Goal: Task Accomplishment & Management: Use online tool/utility

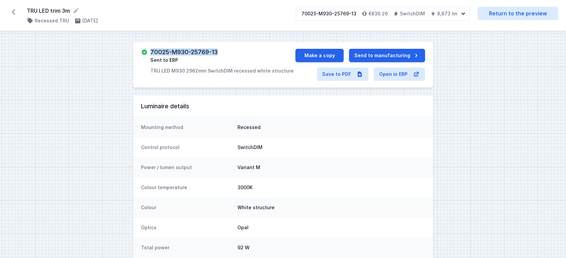
click at [13, 12] on icon at bounding box center [13, 11] width 3 height 5
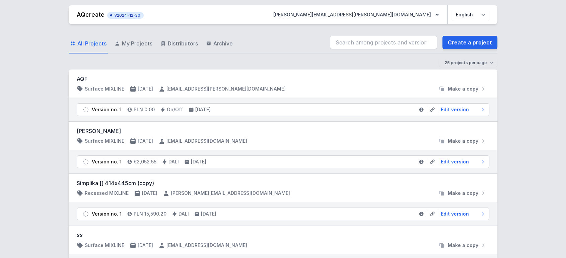
drag, startPoint x: 133, startPoint y: 43, endPoint x: 73, endPoint y: 53, distance: 60.7
click at [133, 43] on span "My Projects" at bounding box center [137, 43] width 30 height 8
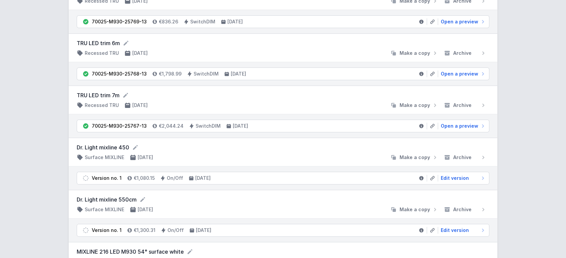
scroll to position [111, 0]
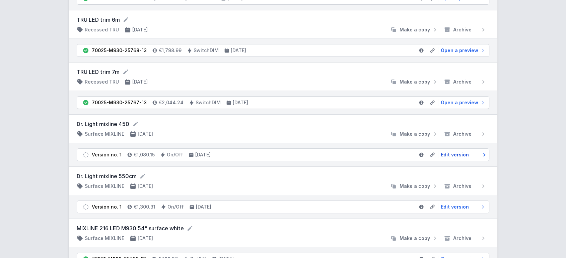
click at [463, 155] on span "Edit version" at bounding box center [454, 155] width 28 height 7
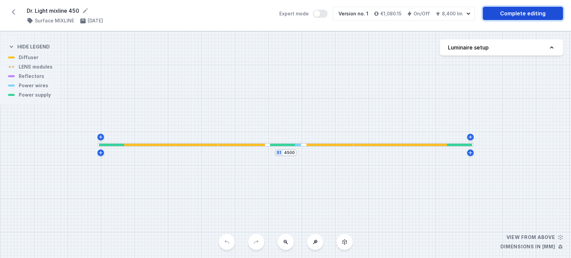
click at [518, 14] on link "Complete editing" at bounding box center [523, 13] width 80 height 13
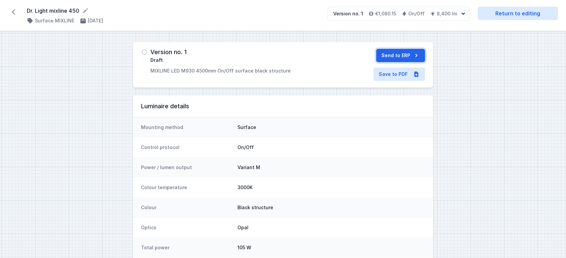
drag, startPoint x: 412, startPoint y: 56, endPoint x: 309, endPoint y: 38, distance: 104.5
click at [411, 55] on button "Send to ERP" at bounding box center [400, 55] width 49 height 13
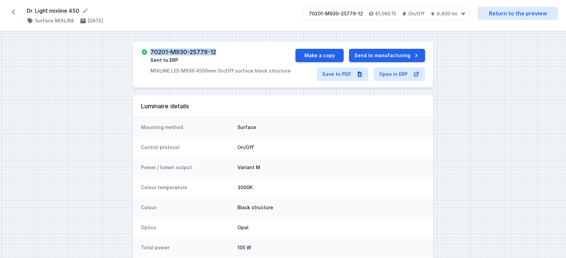
drag, startPoint x: 151, startPoint y: 54, endPoint x: 218, endPoint y: 50, distance: 66.4
click at [217, 50] on div "70201-M930-25779-12 Sent to ERP MIXLINE LED M930 4500mm On/Off surface black st…" at bounding box center [220, 61] width 140 height 25
copy h3 "70201-M930-25779-12"
click at [13, 11] on icon at bounding box center [13, 11] width 3 height 5
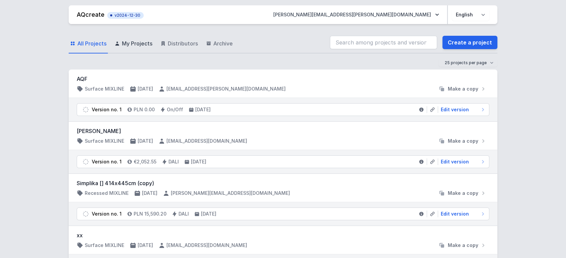
click at [147, 51] on link "My Projects" at bounding box center [133, 43] width 40 height 19
click at [145, 44] on span "My Projects" at bounding box center [137, 43] width 30 height 8
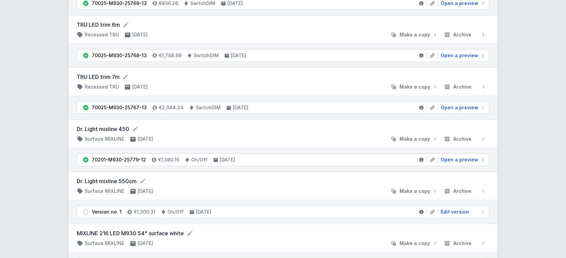
scroll to position [111, 0]
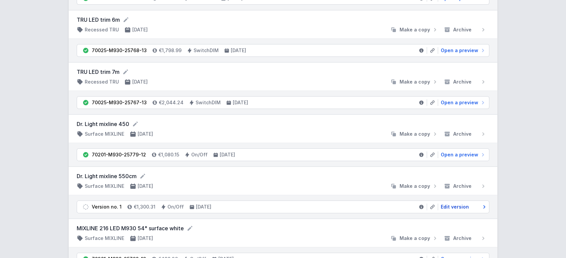
click at [458, 206] on span "Edit version" at bounding box center [454, 207] width 28 height 7
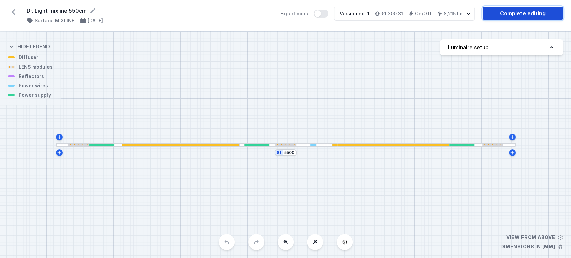
click at [519, 12] on link "Complete editing" at bounding box center [523, 13] width 80 height 13
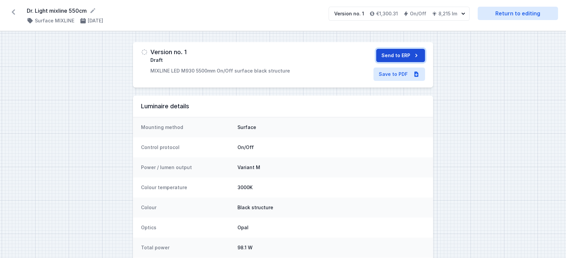
click at [399, 53] on button "Send to ERP" at bounding box center [400, 55] width 49 height 13
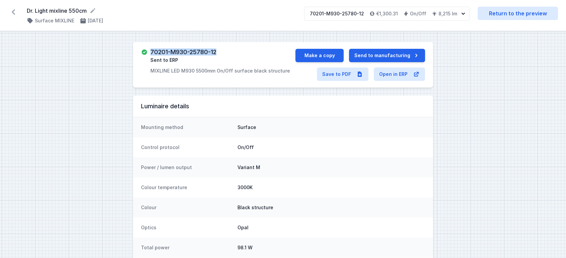
drag, startPoint x: 149, startPoint y: 52, endPoint x: 223, endPoint y: 52, distance: 74.0
click at [223, 52] on div "70201-M930-25780-12 Sent to ERP MIXLINE LED M930 5500mm On/Off surface black st…" at bounding box center [218, 61] width 154 height 25
copy h3 "70201-M930-25780-12"
